Goal: Task Accomplishment & Management: Manage account settings

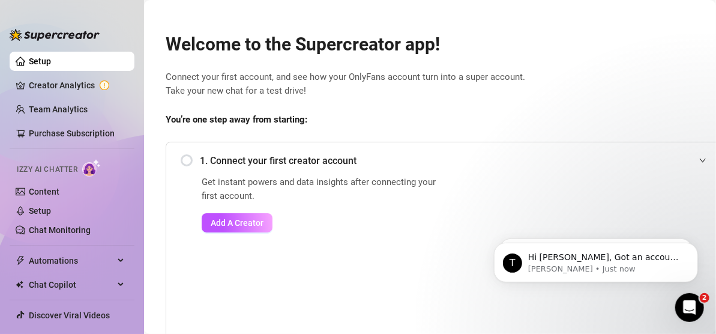
click at [245, 159] on span "1. Connect your first creator account" at bounding box center [457, 160] width 514 height 15
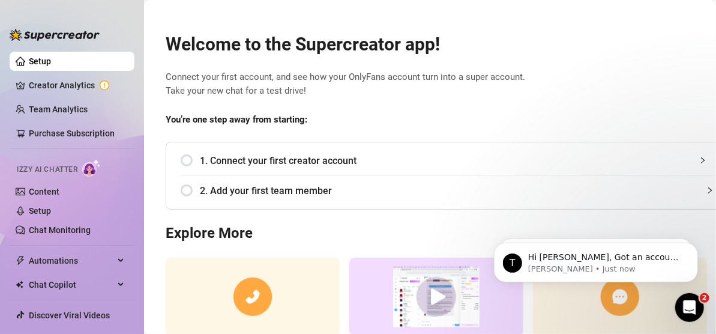
click at [187, 157] on div "1. Connect your first creator account" at bounding box center [447, 160] width 533 height 29
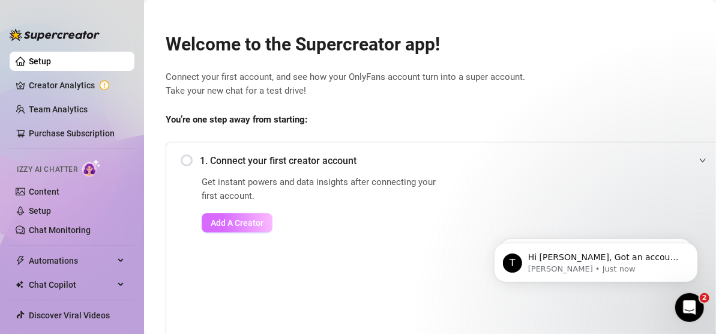
click at [256, 220] on span "Add A Creator" at bounding box center [237, 223] width 53 height 10
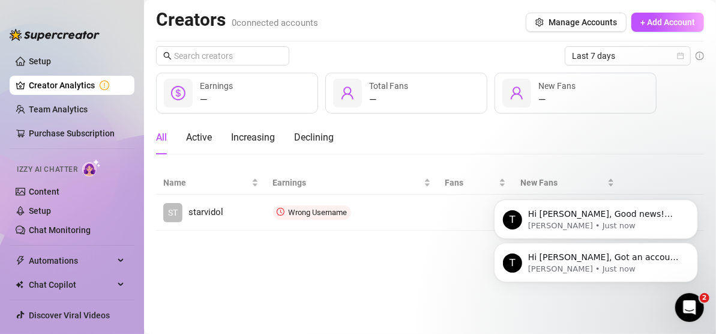
click at [702, 200] on div "T Hi [PERSON_NAME], Got an account you didn’t add because it felt too small? No…" at bounding box center [595, 207] width 221 height 150
click at [700, 200] on button "Dismiss notification" at bounding box center [694, 203] width 16 height 16
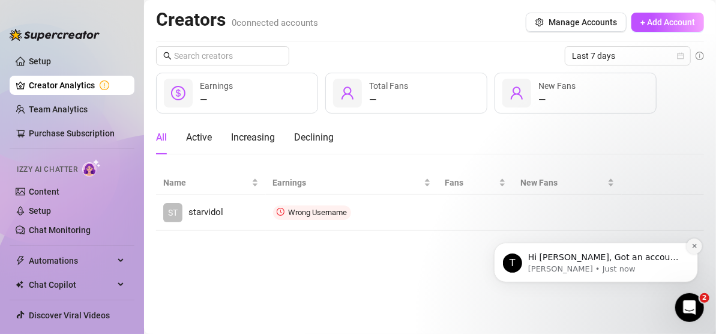
click at [695, 243] on icon "Dismiss notification" at bounding box center [694, 245] width 7 height 7
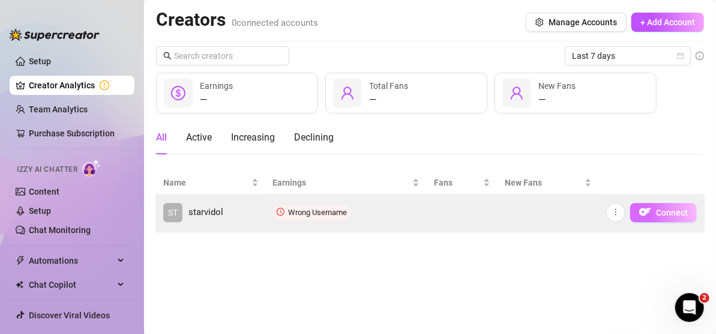
click at [652, 215] on img "button" at bounding box center [646, 212] width 12 height 12
click at [670, 212] on span "Connect" at bounding box center [672, 213] width 32 height 10
click at [616, 209] on icon "more" at bounding box center [616, 212] width 8 height 8
click at [660, 208] on span "Connect" at bounding box center [672, 213] width 32 height 10
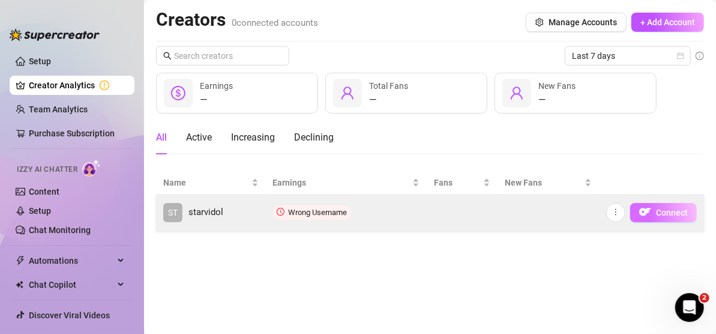
click at [660, 208] on span "Connect" at bounding box center [672, 213] width 32 height 10
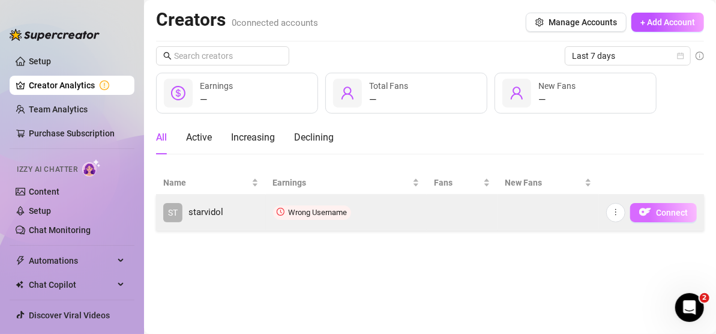
click at [660, 208] on span "Connect" at bounding box center [672, 213] width 32 height 10
click at [336, 218] on span "Wrong Username" at bounding box center [312, 212] width 78 height 14
click at [279, 214] on icon "clock-circle" at bounding box center [281, 212] width 8 height 8
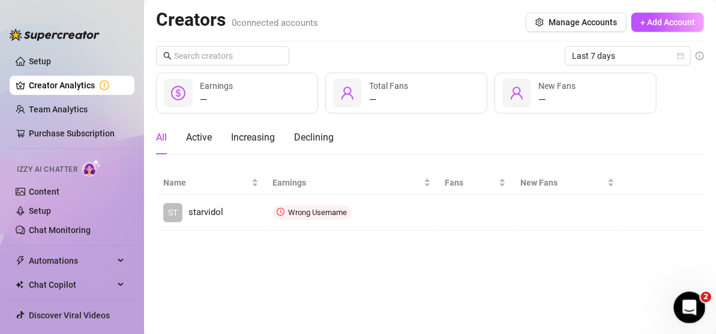
click at [688, 305] on icon "Open Intercom Messenger" at bounding box center [689, 306] width 20 height 20
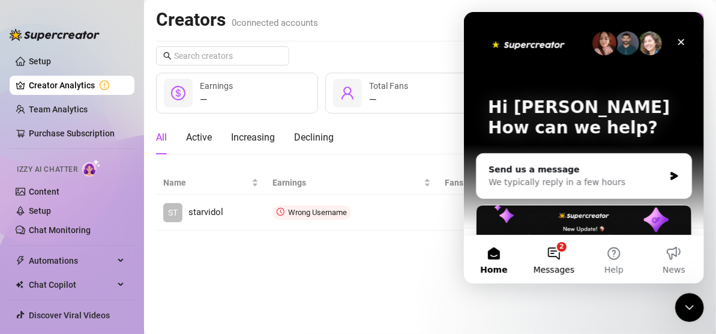
click at [564, 253] on button "2 Messages" at bounding box center [554, 259] width 60 height 48
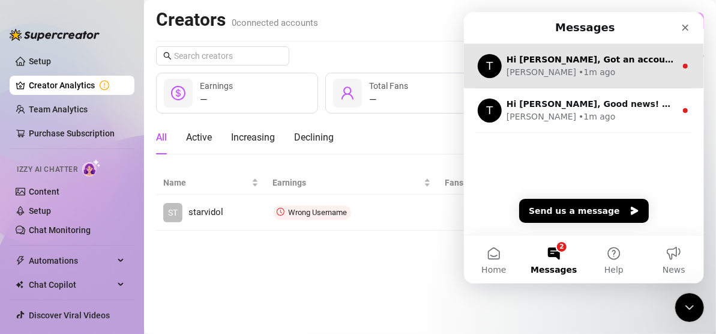
click at [631, 78] on div "[PERSON_NAME] • 1m ago" at bounding box center [590, 72] width 169 height 13
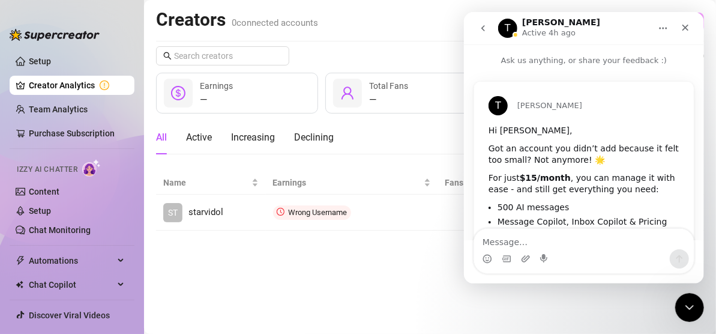
scroll to position [162, 0]
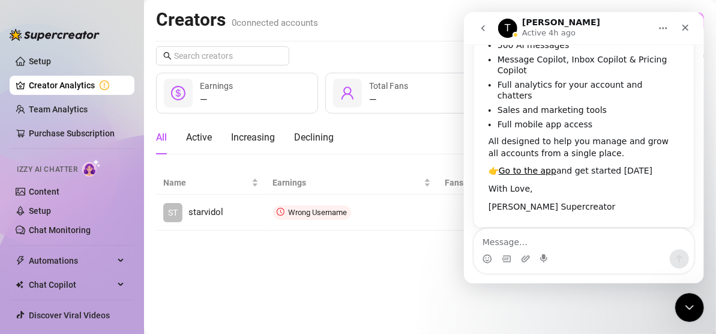
click at [604, 240] on textarea "Message…" at bounding box center [584, 239] width 220 height 20
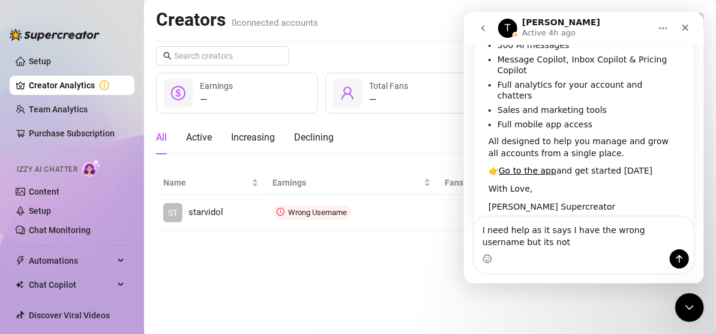
scroll to position [174, 0]
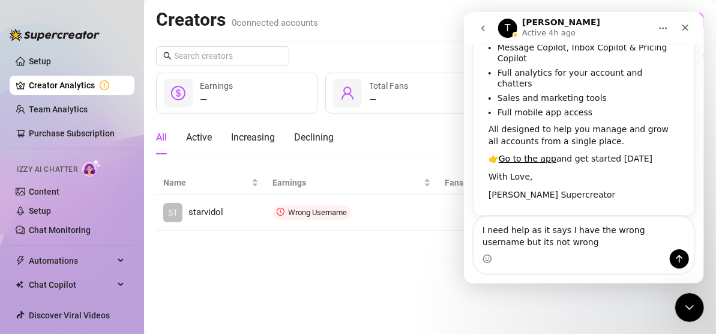
type textarea "I need help as it says I have the wrong username but its not wrong"
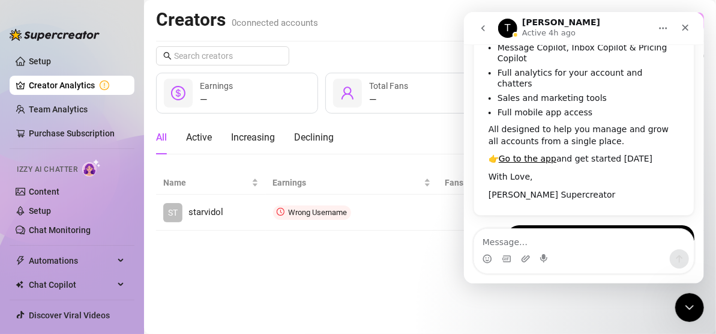
scroll to position [210, 0]
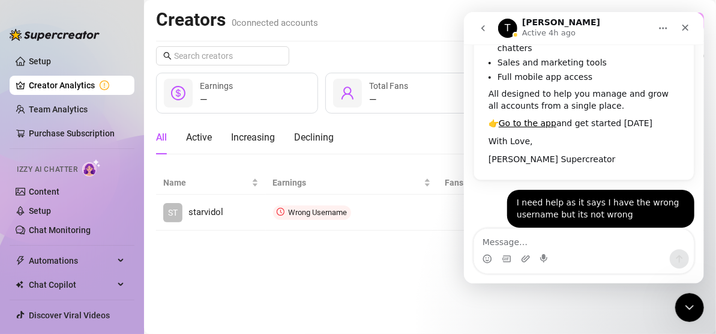
click at [420, 277] on main "Creators 0 connected accounts Manage Accounts + Add Account Last 7 days — Earni…" at bounding box center [430, 167] width 572 height 334
click at [691, 307] on icon "Close Intercom Messenger" at bounding box center [688, 305] width 14 height 14
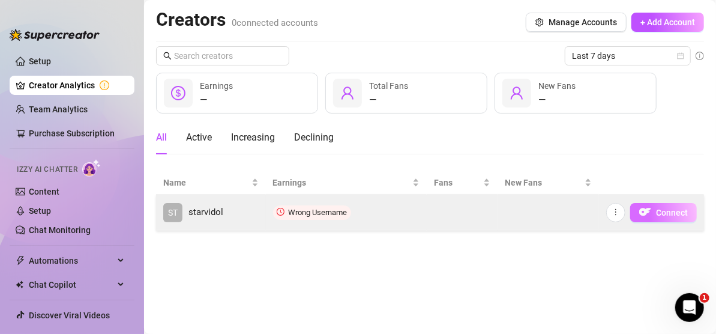
click at [660, 208] on span "Connect" at bounding box center [672, 213] width 32 height 10
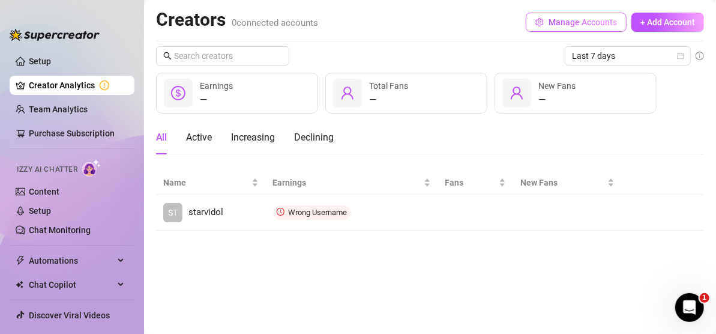
click at [588, 22] on span "Manage Accounts" at bounding box center [583, 22] width 68 height 10
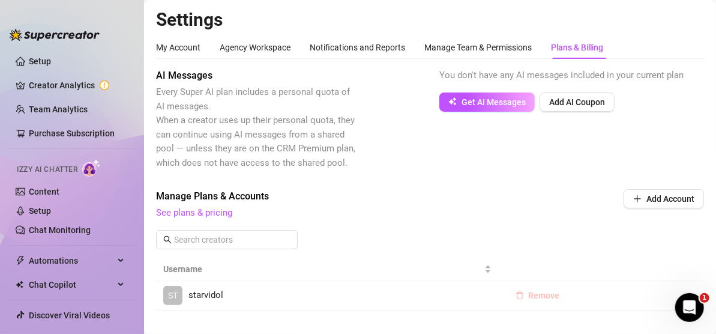
click at [534, 291] on span "Remove" at bounding box center [544, 296] width 31 height 10
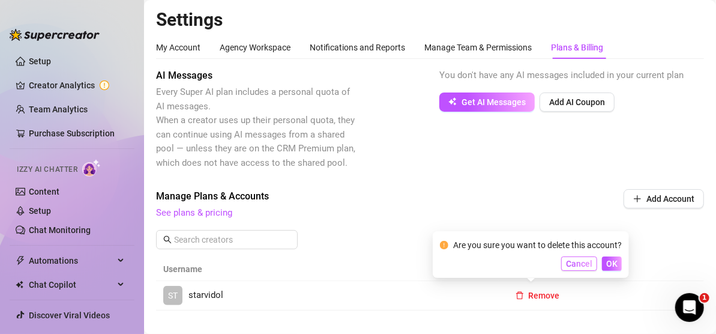
click at [575, 264] on span "Cancel" at bounding box center [579, 264] width 26 height 10
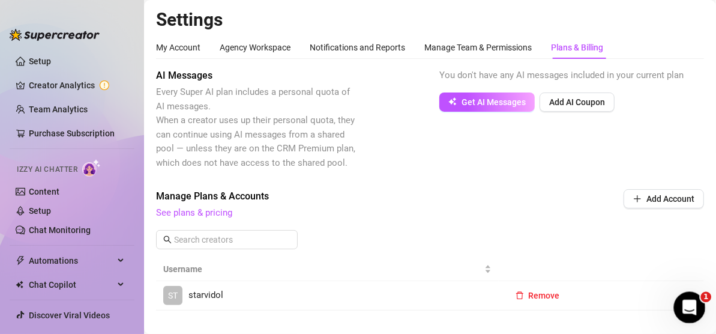
click at [693, 304] on icon "Open Intercom Messenger" at bounding box center [689, 306] width 20 height 20
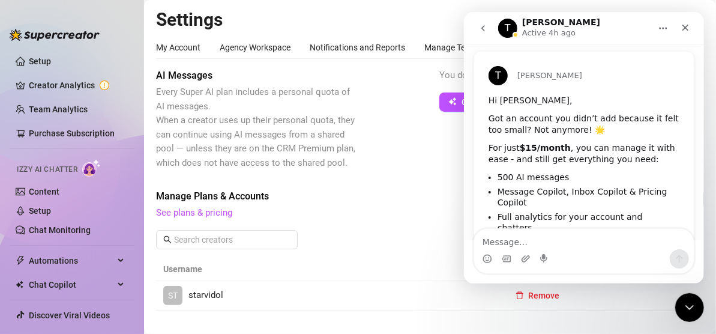
scroll to position [29, 0]
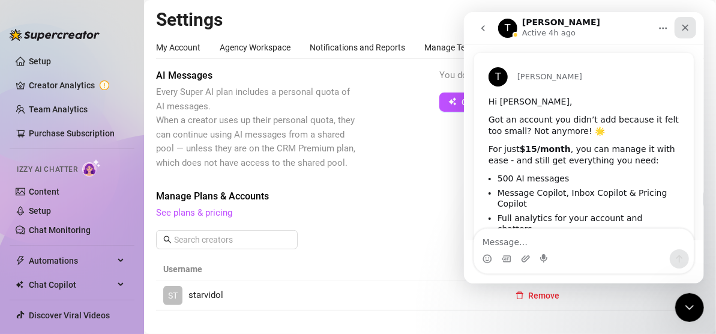
click at [689, 20] on div "Close" at bounding box center [685, 28] width 22 height 22
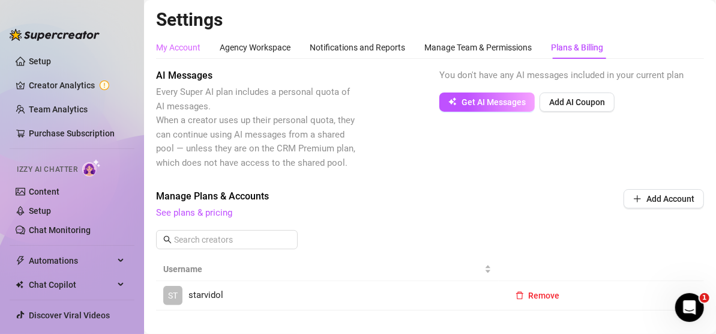
click at [180, 55] on div "My Account" at bounding box center [178, 47] width 44 height 23
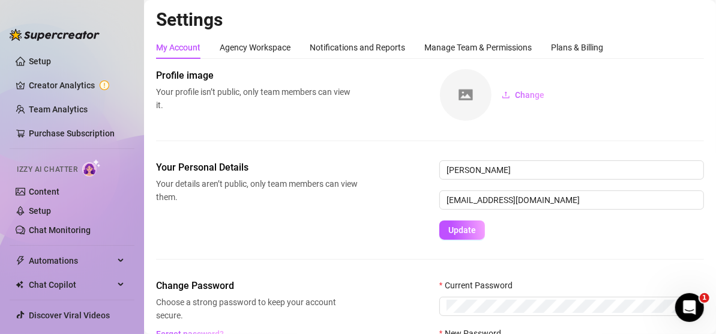
click at [93, 172] on img at bounding box center [91, 167] width 19 height 17
click at [55, 193] on link "Content" at bounding box center [44, 192] width 31 height 10
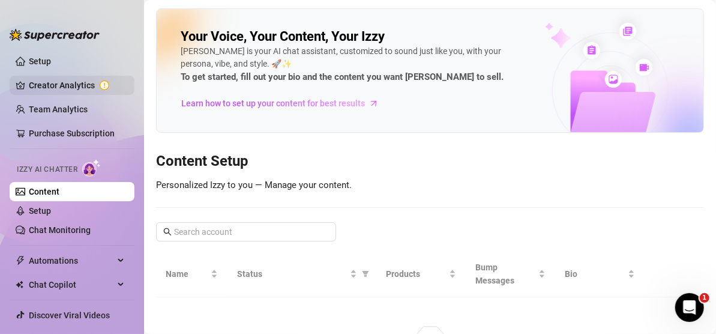
click at [46, 80] on link "Creator Analytics" at bounding box center [77, 85] width 96 height 19
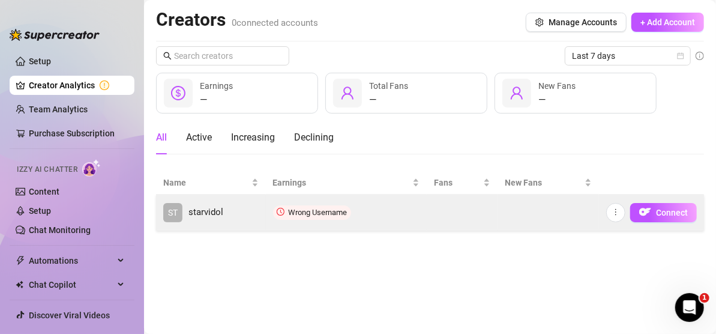
click at [332, 220] on td "Wrong Username" at bounding box center [347, 213] width 162 height 36
click at [615, 211] on icon "more" at bounding box center [616, 212] width 8 height 8
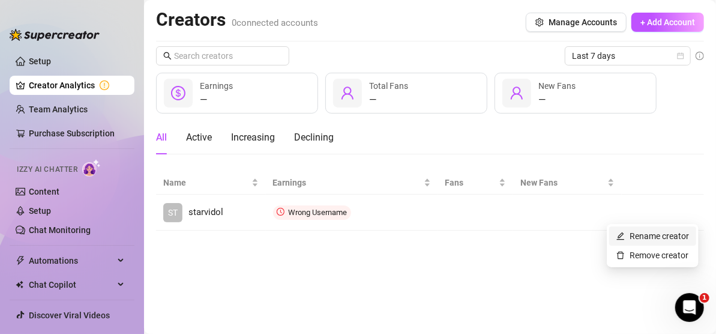
click at [646, 239] on link "Rename creator" at bounding box center [653, 236] width 73 height 10
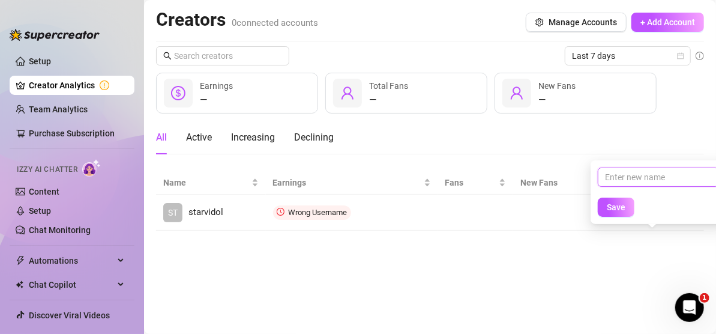
click at [646, 184] on input "text" at bounding box center [658, 177] width 121 height 19
type input "StartV"
click at [614, 200] on button "Save" at bounding box center [616, 207] width 37 height 19
click at [617, 209] on span "Save" at bounding box center [616, 207] width 19 height 10
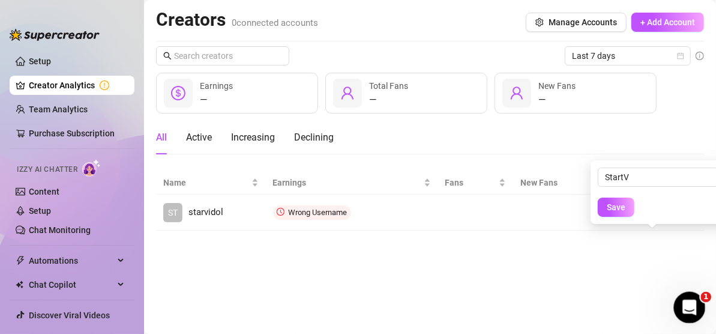
click at [692, 309] on icon "Open Intercom Messenger" at bounding box center [689, 306] width 20 height 20
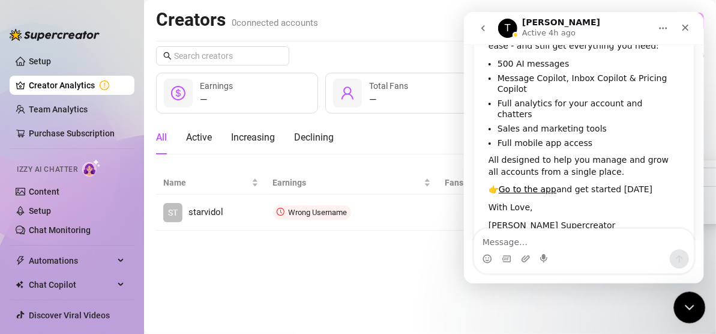
scroll to position [210, 0]
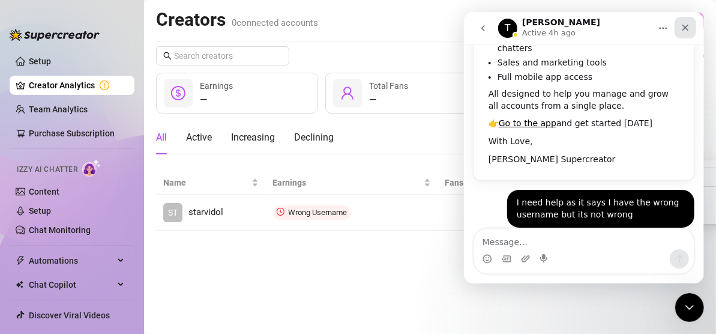
click at [690, 31] on div "Close" at bounding box center [685, 28] width 22 height 22
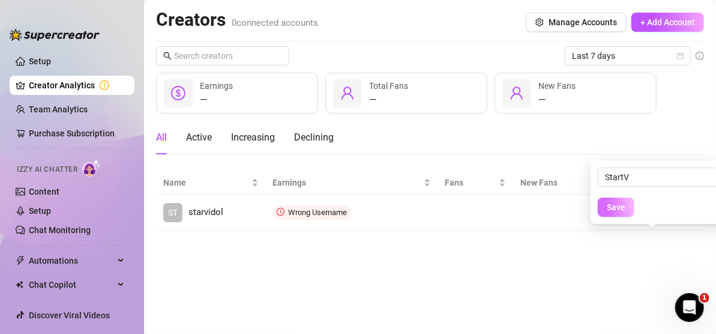
click at [627, 203] on button "Save" at bounding box center [616, 207] width 37 height 19
drag, startPoint x: 627, startPoint y: 203, endPoint x: 618, endPoint y: 210, distance: 11.5
click at [618, 210] on span "Save" at bounding box center [616, 207] width 19 height 10
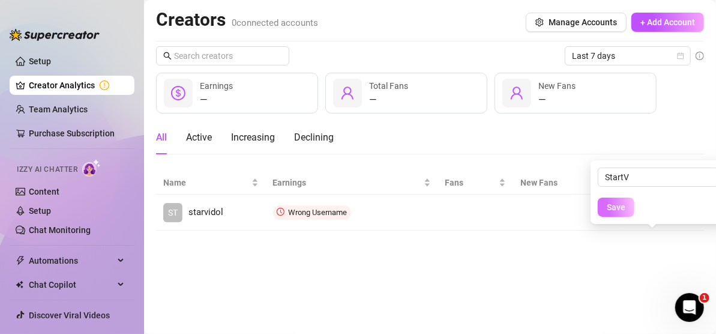
click at [618, 210] on span "Save" at bounding box center [616, 207] width 19 height 10
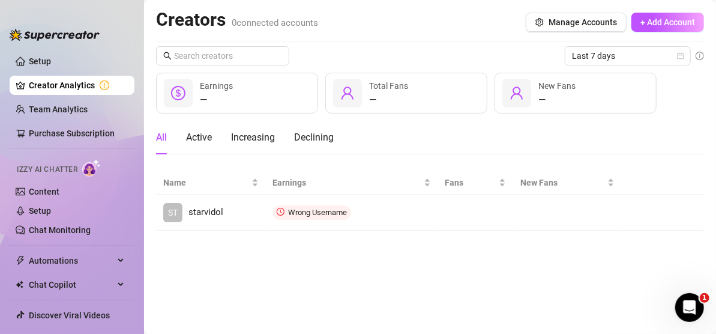
click at [503, 259] on main "Creators 0 connected accounts Manage Accounts + Add Account Last 7 days — Earni…" at bounding box center [430, 167] width 572 height 334
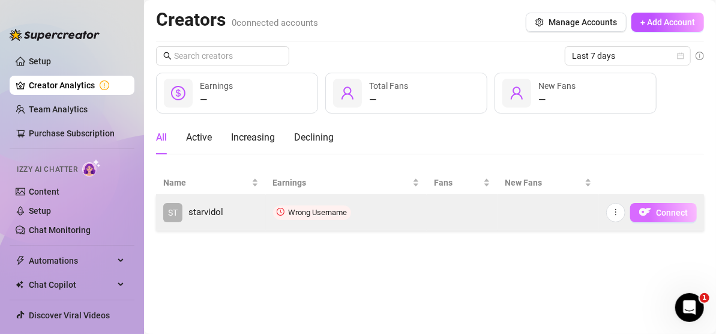
click at [659, 209] on span "Connect" at bounding box center [672, 213] width 32 height 10
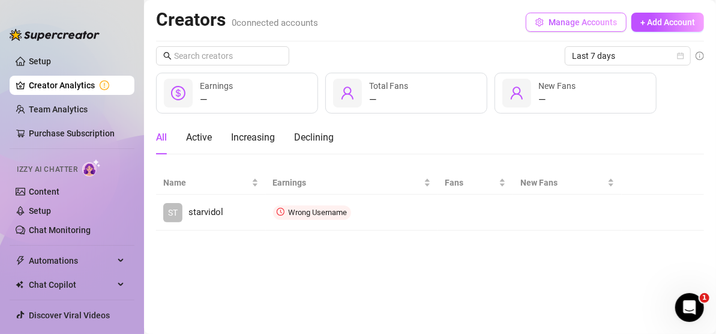
click at [596, 22] on span "Manage Accounts" at bounding box center [583, 22] width 68 height 10
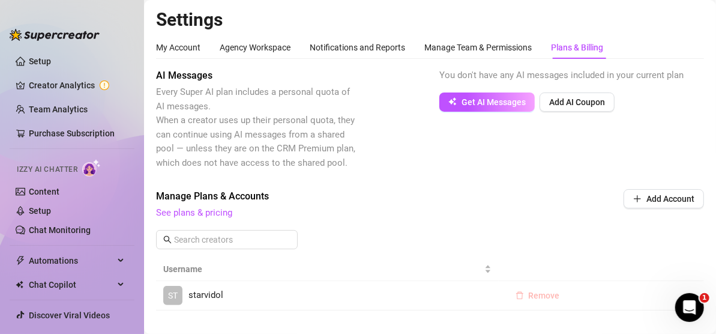
click at [534, 298] on span "Remove" at bounding box center [544, 296] width 31 height 10
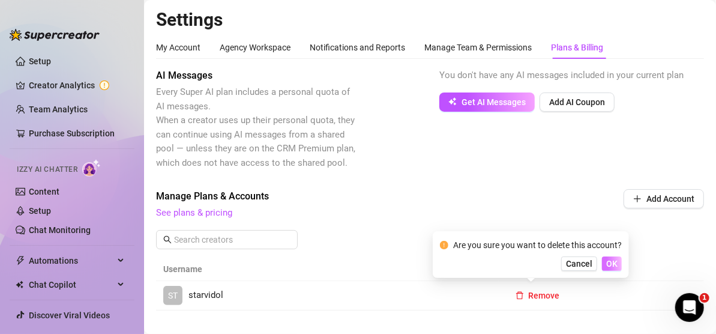
click at [611, 267] on span "OK" at bounding box center [612, 264] width 11 height 10
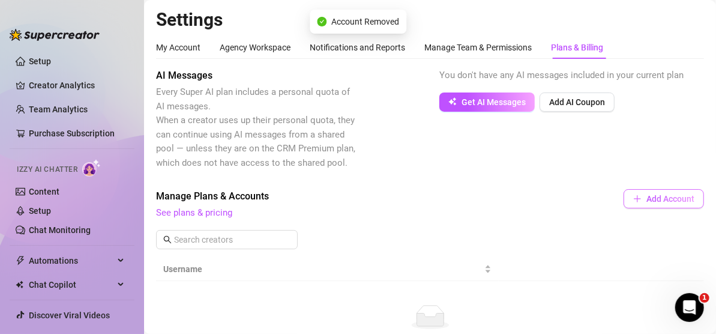
click at [647, 201] on span "Add Account" at bounding box center [671, 199] width 48 height 10
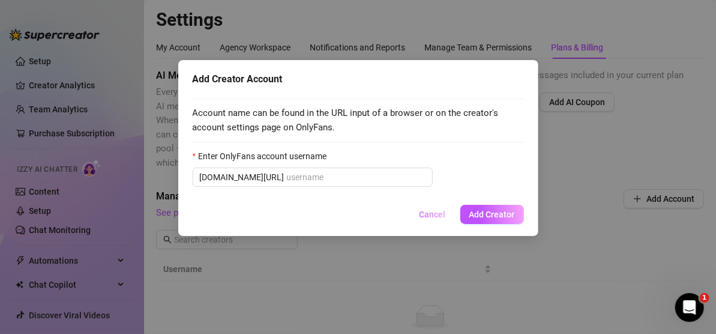
click at [442, 220] on button "Cancel" at bounding box center [433, 214] width 46 height 19
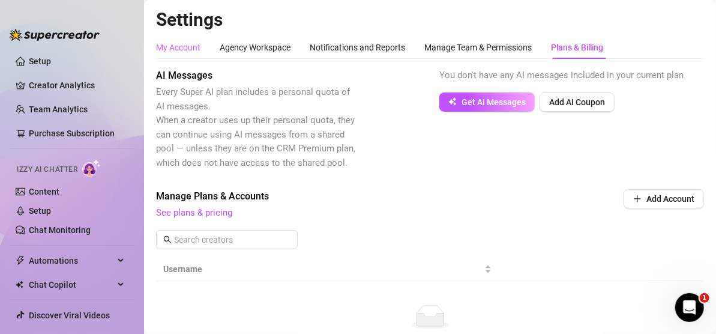
click at [193, 54] on div "My Account" at bounding box center [178, 47] width 44 height 23
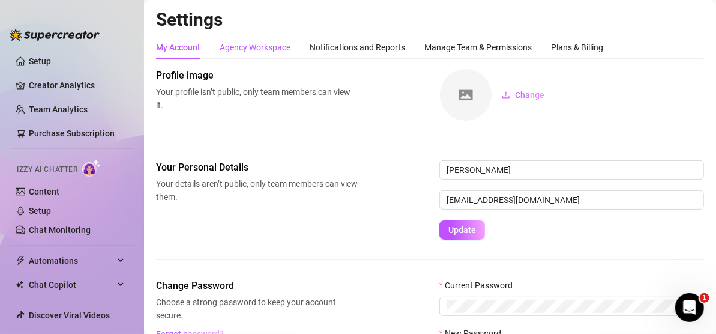
click at [280, 42] on div "Agency Workspace" at bounding box center [255, 47] width 71 height 13
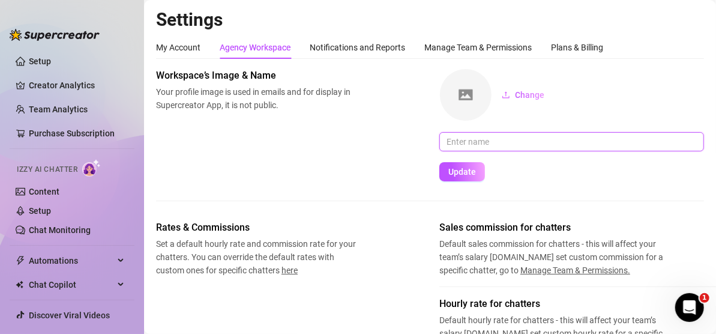
click at [595, 138] on input "text" at bounding box center [572, 141] width 265 height 19
type input "StarVidol"
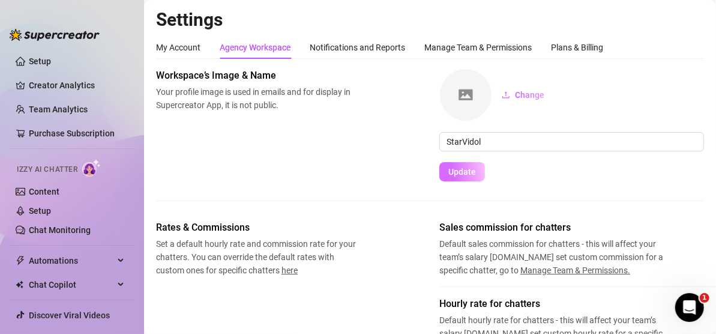
click at [468, 179] on button "Update" at bounding box center [463, 171] width 46 height 19
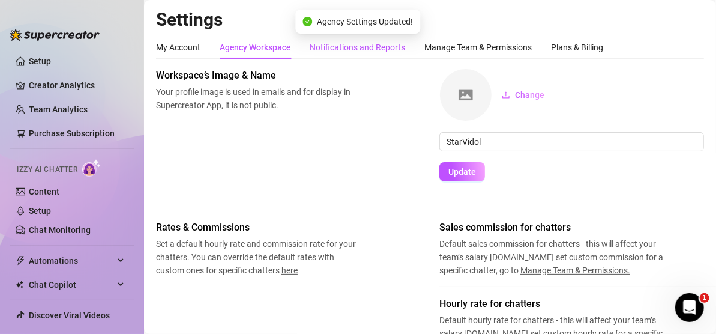
click at [369, 53] on div "Notifications and Reports" at bounding box center [357, 47] width 95 height 13
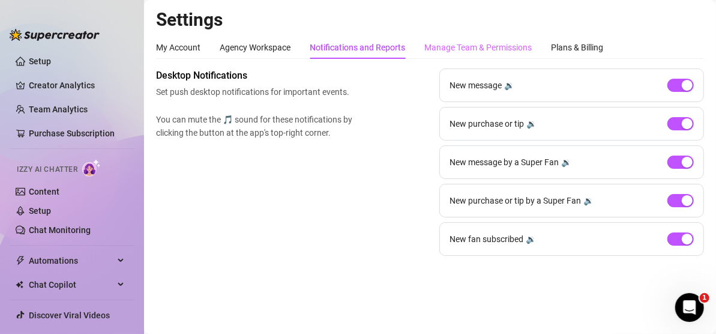
click at [468, 56] on div "Manage Team & Permissions" at bounding box center [478, 47] width 107 height 23
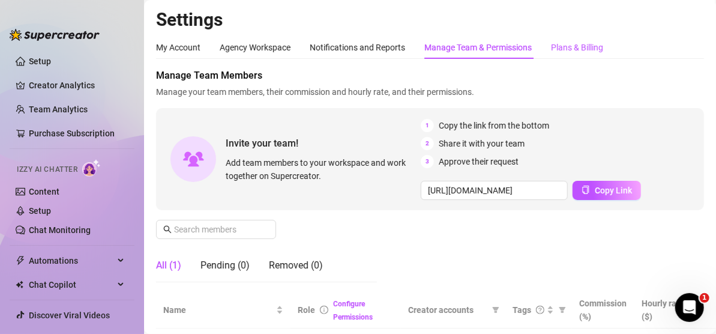
click at [578, 47] on div "Plans & Billing" at bounding box center [577, 47] width 52 height 13
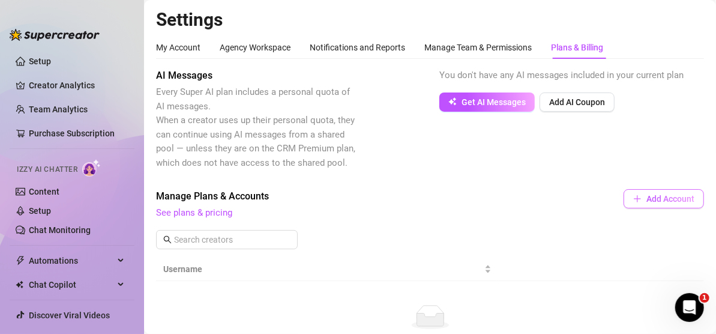
click at [659, 203] on span "Add Account" at bounding box center [671, 199] width 48 height 10
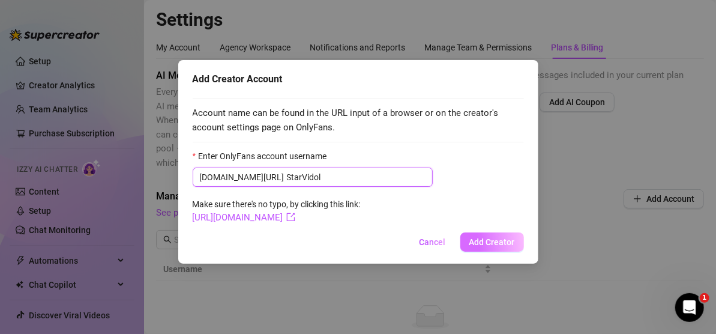
type input "StarVidol"
click at [510, 249] on button "Add Creator" at bounding box center [493, 241] width 64 height 19
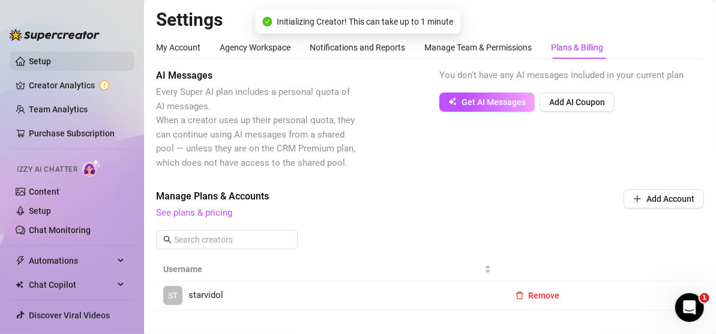
click at [51, 64] on link "Setup" at bounding box center [40, 61] width 22 height 10
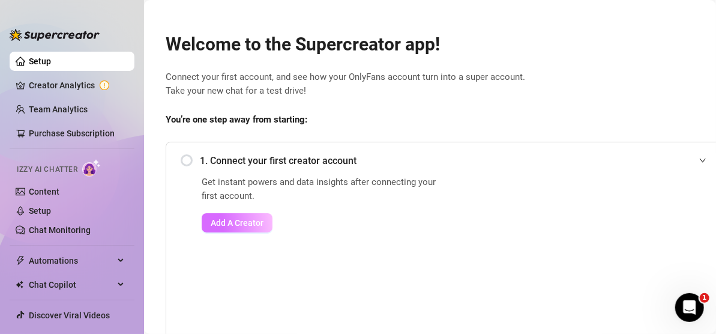
click at [247, 222] on span "Add A Creator" at bounding box center [237, 223] width 53 height 10
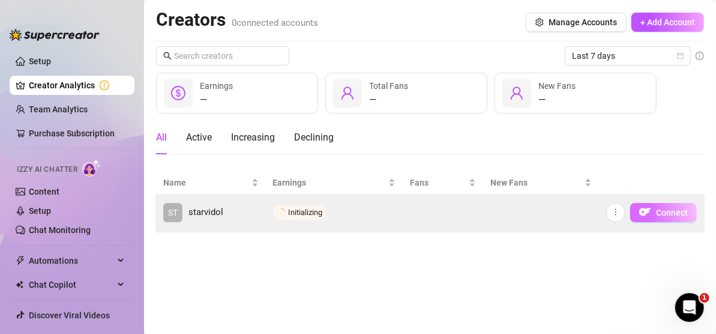
click at [667, 214] on span "Connect" at bounding box center [672, 213] width 32 height 10
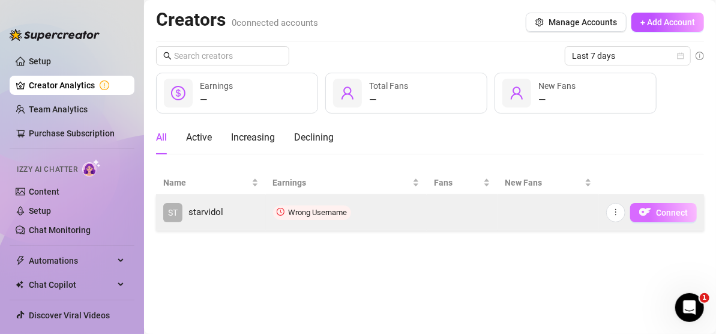
click at [667, 214] on span "Connect" at bounding box center [672, 213] width 32 height 10
click at [619, 219] on button "button" at bounding box center [616, 212] width 19 height 19
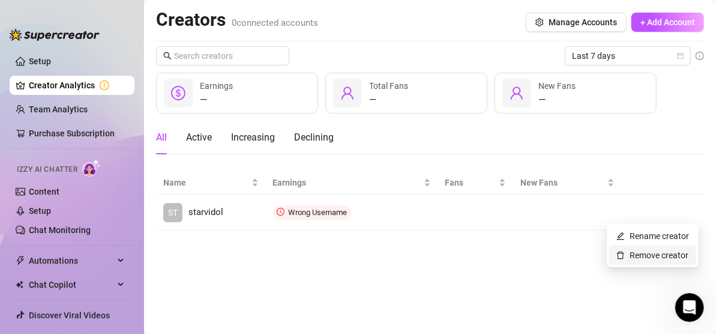
click at [642, 257] on link "Remove creator" at bounding box center [653, 255] width 72 height 10
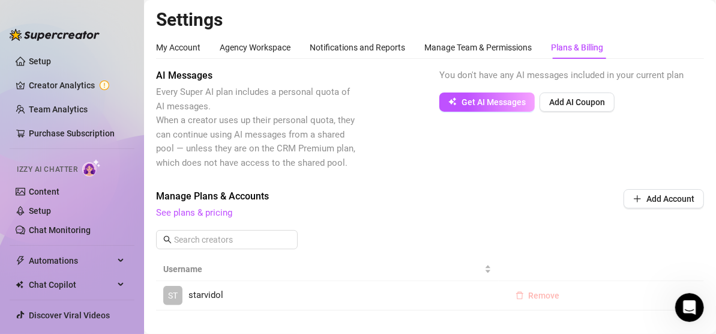
click at [549, 298] on span "Remove" at bounding box center [544, 296] width 31 height 10
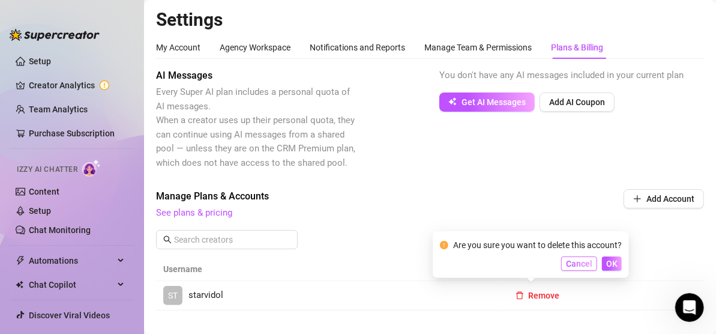
click at [589, 262] on span "Cancel" at bounding box center [579, 264] width 26 height 10
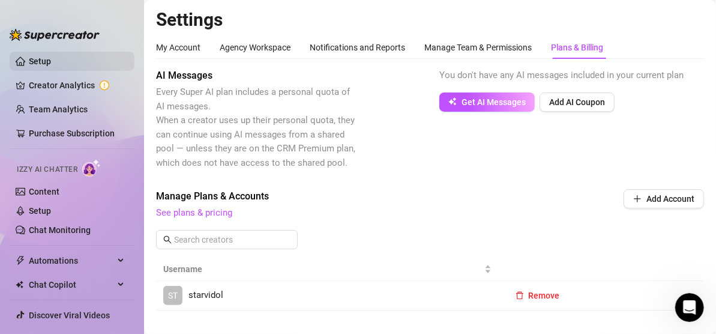
click at [51, 61] on link "Setup" at bounding box center [40, 61] width 22 height 10
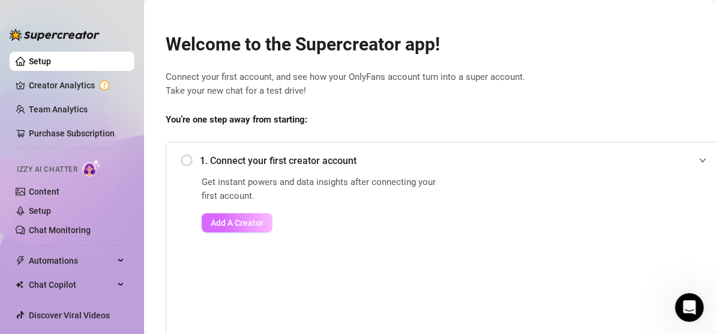
click at [265, 219] on button "Add A Creator" at bounding box center [237, 222] width 71 height 19
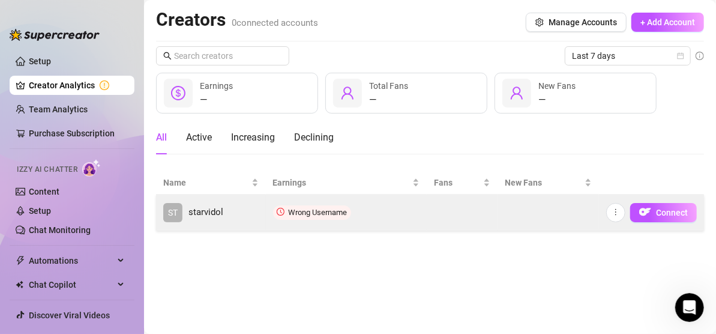
click at [315, 220] on td "Wrong Username" at bounding box center [347, 213] width 162 height 36
click at [656, 225] on td "Connect" at bounding box center [651, 213] width 105 height 36
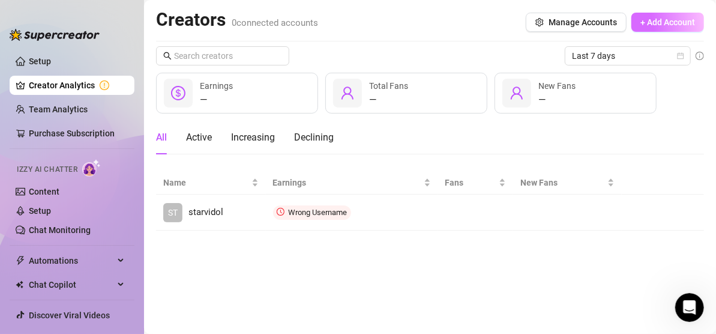
click at [678, 30] on button "+ Add Account" at bounding box center [668, 22] width 73 height 19
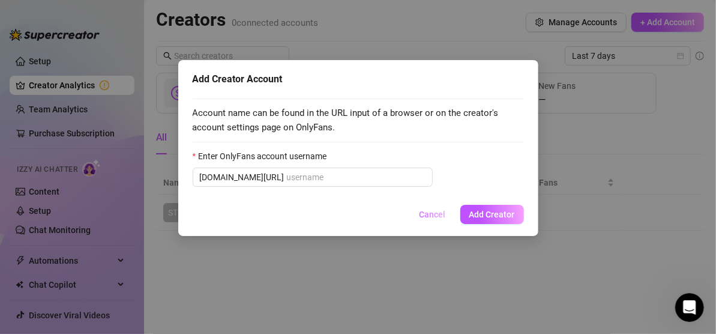
click at [434, 219] on span "Cancel" at bounding box center [433, 215] width 26 height 10
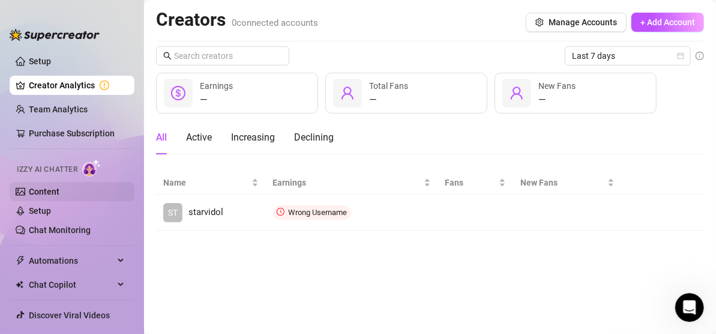
click at [51, 192] on link "Content" at bounding box center [44, 192] width 31 height 10
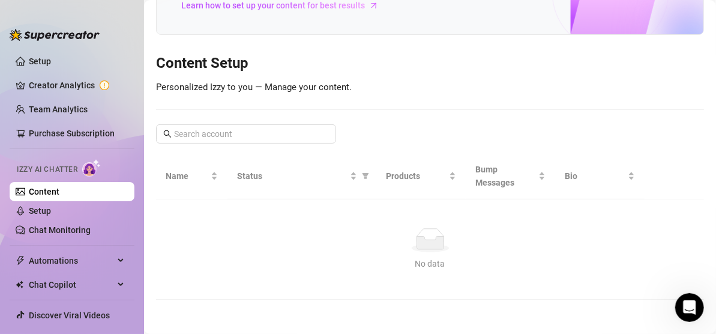
scroll to position [97, 0]
click at [68, 233] on link "Chat Monitoring" at bounding box center [60, 230] width 62 height 10
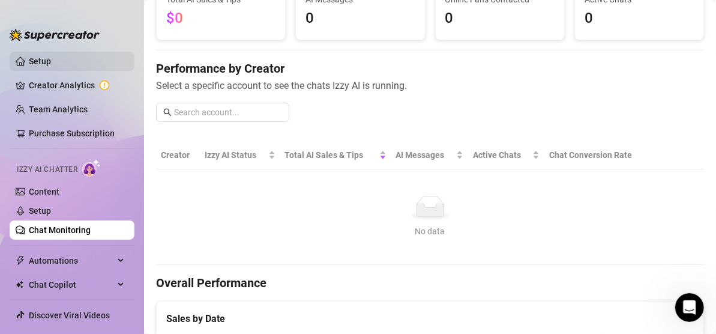
click at [51, 58] on link "Setup" at bounding box center [40, 61] width 22 height 10
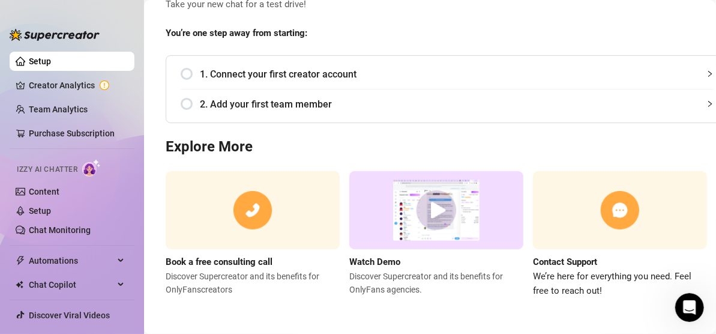
scroll to position [97, 0]
